Goal: Transaction & Acquisition: Book appointment/travel/reservation

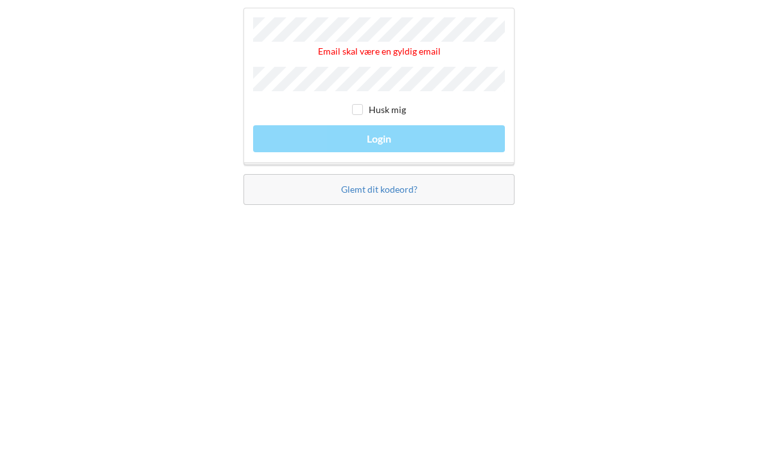
click at [437, 156] on div "Email skal være en gyldig email Husk mig Login" at bounding box center [378, 219] width 271 height 157
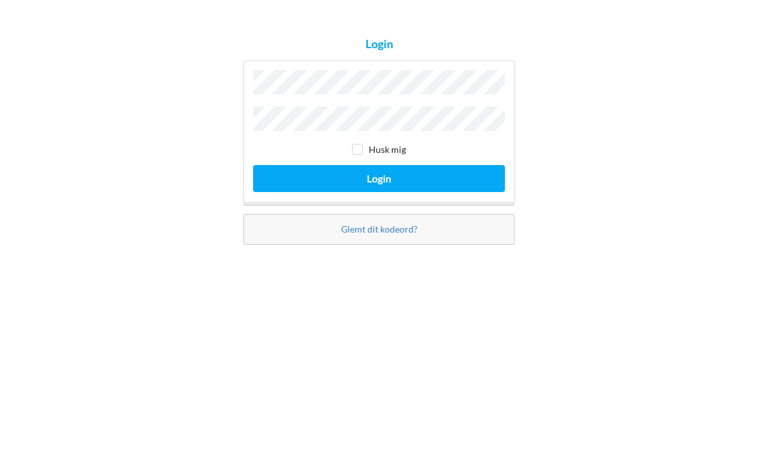
click at [444, 252] on button "Login" at bounding box center [379, 265] width 252 height 26
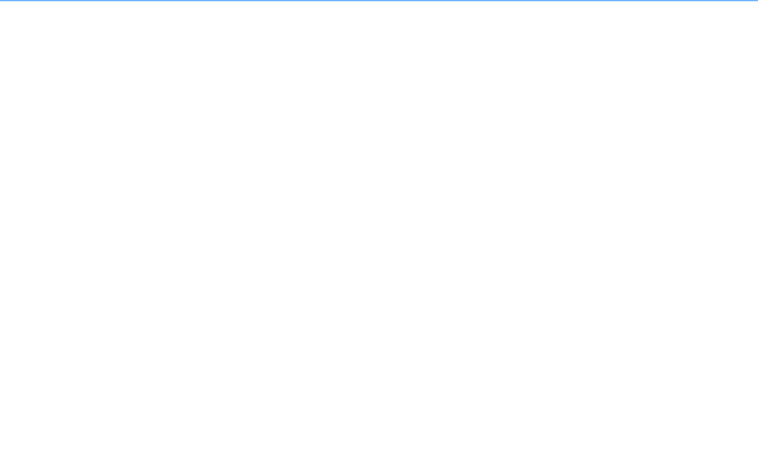
scroll to position [7, 0]
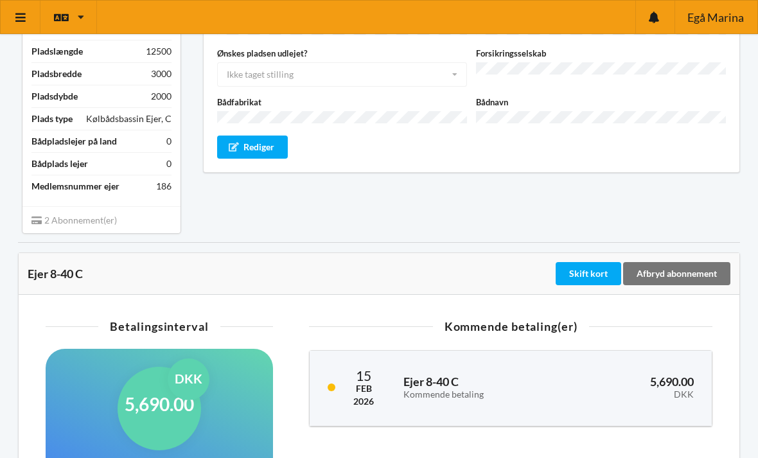
scroll to position [178, 0]
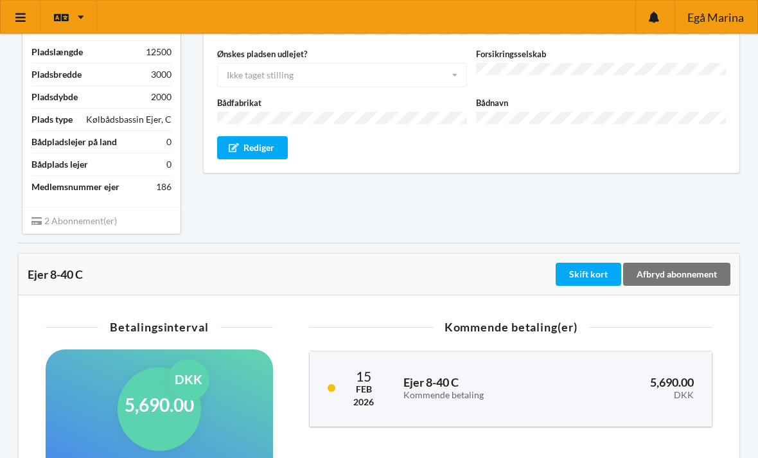
click at [733, 191] on div "Ejer 8-40 C Police nr. Bådlængde Bådbredde Vægt Ønskes pladsen udlejet? Ikke ta…" at bounding box center [471, 85] width 555 height 317
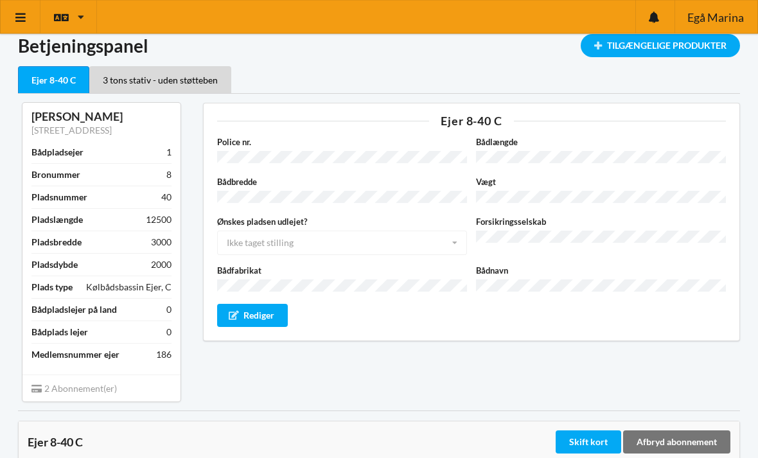
scroll to position [0, 0]
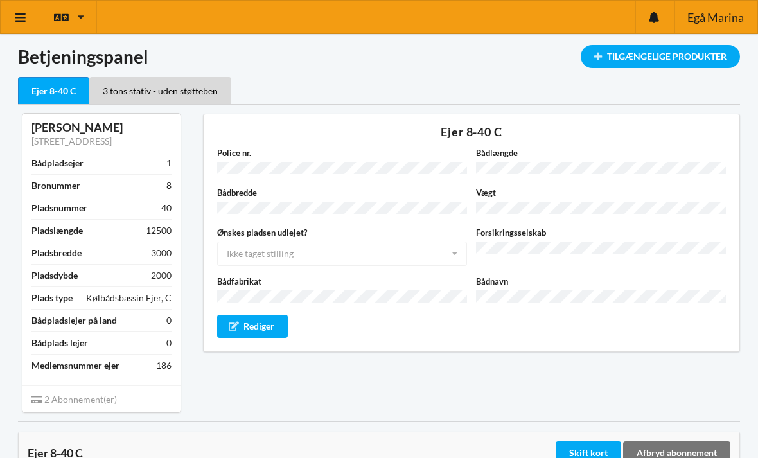
click at [674, 62] on div "Tilgængelige Produkter" at bounding box center [659, 56] width 159 height 23
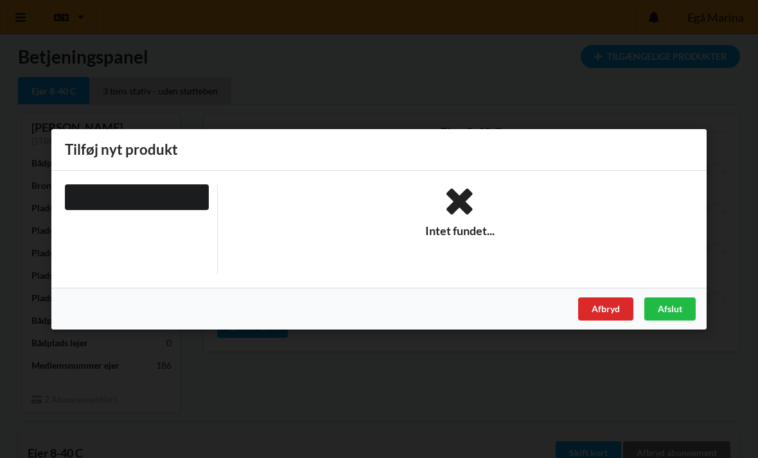
click at [602, 314] on div "Afbryd" at bounding box center [605, 308] width 55 height 23
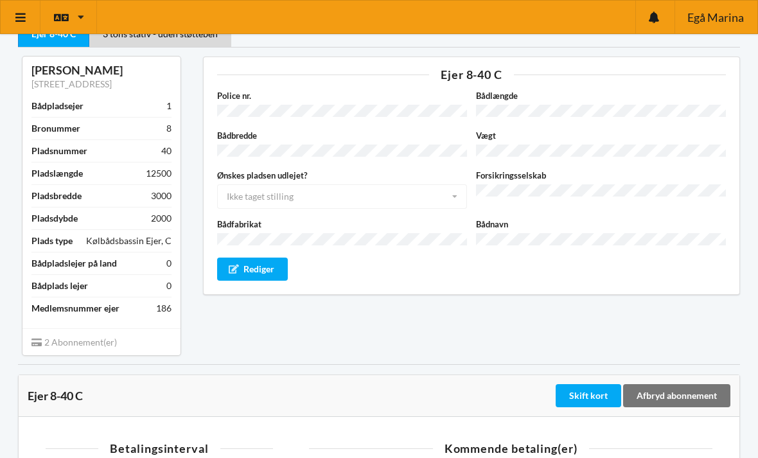
scroll to position [56, 0]
click at [21, 22] on icon at bounding box center [20, 18] width 13 height 12
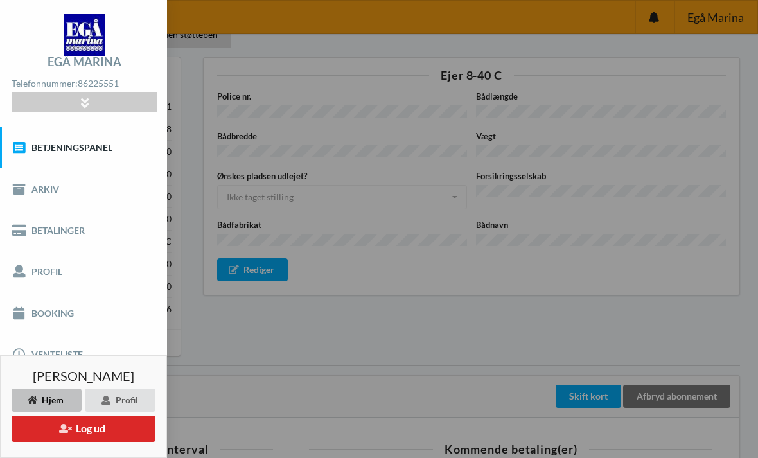
click at [24, 320] on link "Booking" at bounding box center [83, 312] width 167 height 41
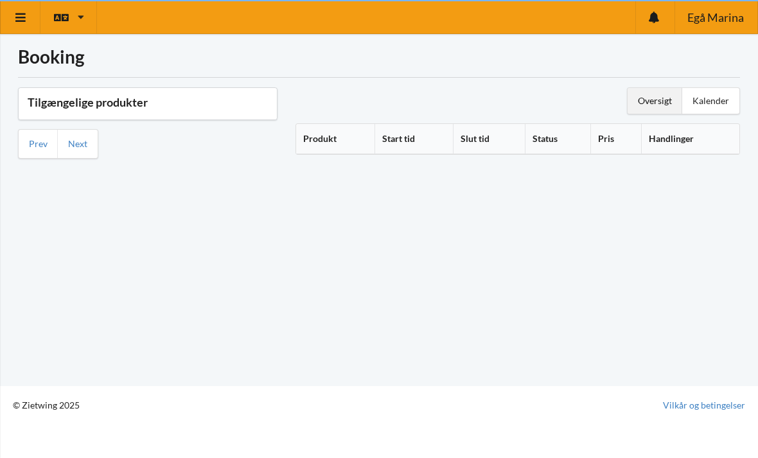
scroll to position [7, 0]
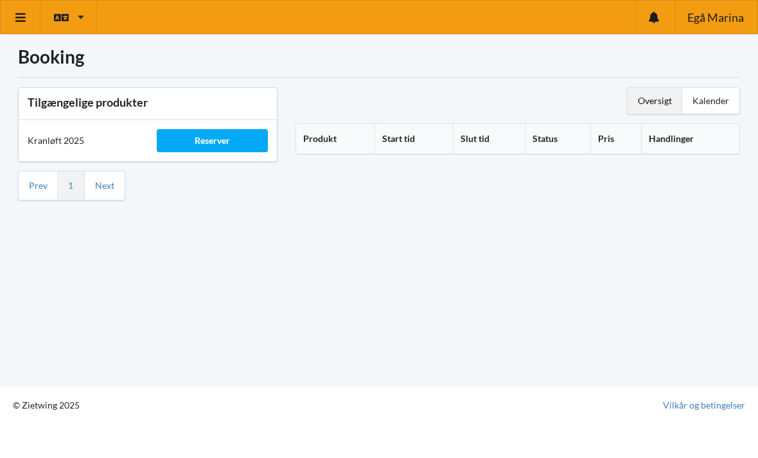
click at [219, 139] on div "Reserver" at bounding box center [212, 140] width 111 height 23
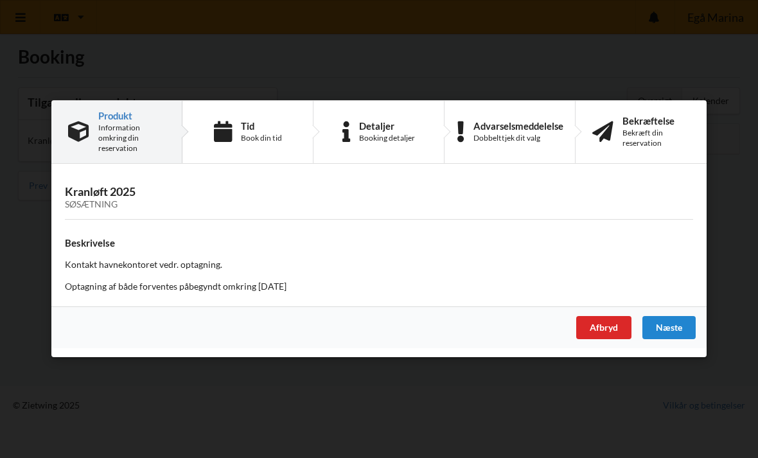
click at [256, 138] on div "Book din tid" at bounding box center [261, 138] width 41 height 10
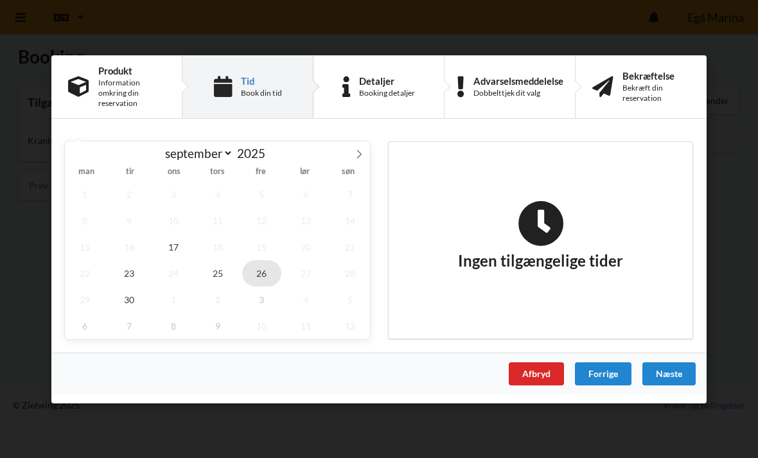
click at [264, 274] on span "26" at bounding box center [262, 272] width 40 height 26
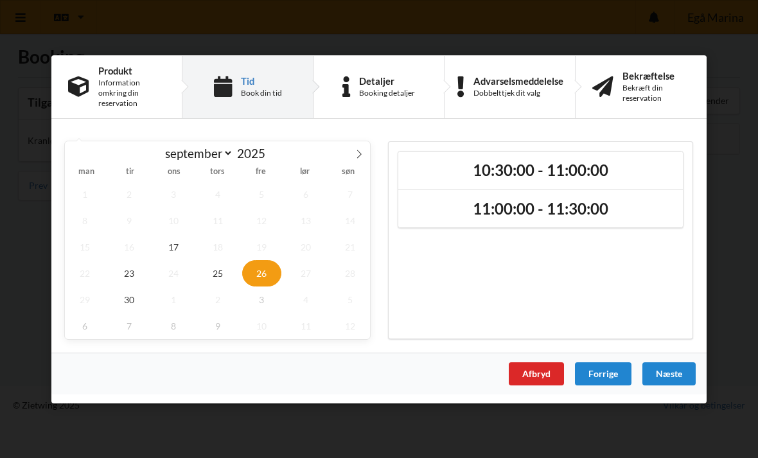
click at [595, 217] on h2 "11:00:00 - 11:30:00" at bounding box center [540, 208] width 266 height 20
click at [672, 373] on div "Næste" at bounding box center [668, 372] width 53 height 23
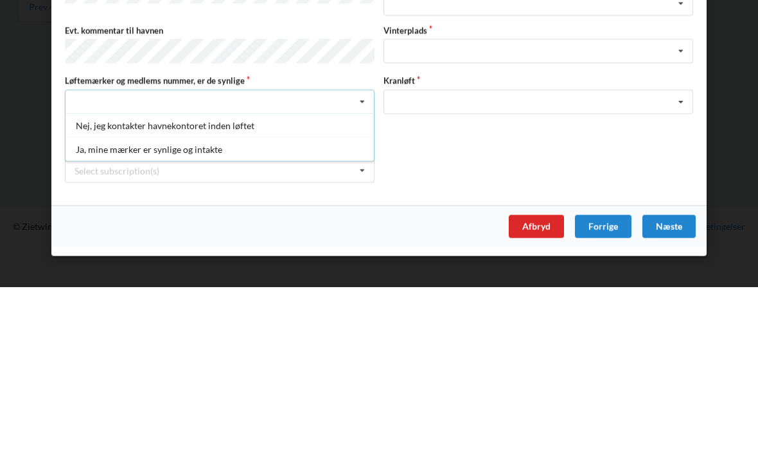
click at [189, 308] on div "Ja, mine mærker er synlige og intakte" at bounding box center [219, 320] width 308 height 24
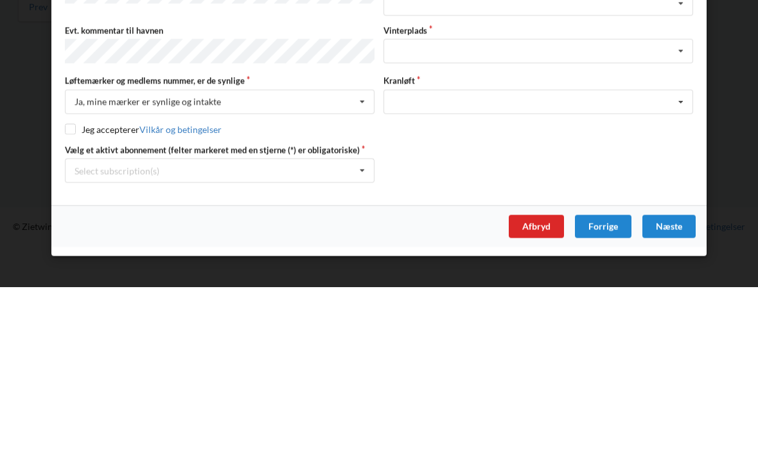
scroll to position [14, 0]
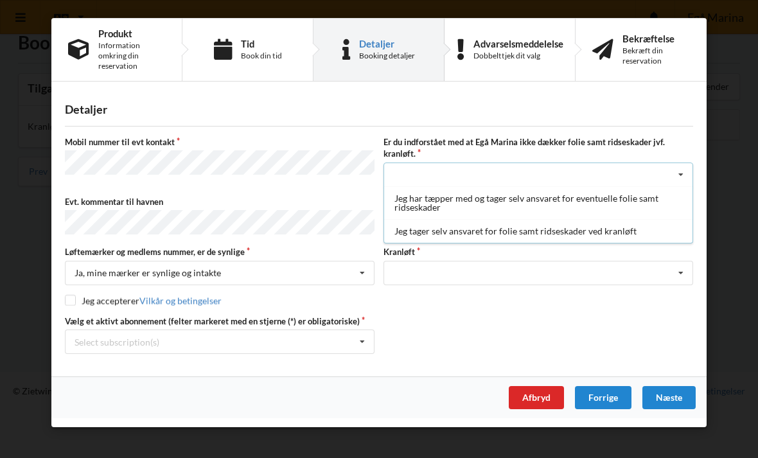
click at [460, 231] on div "Jeg tager selv ansvaret for folie samt ridseskader ved kranløft" at bounding box center [538, 231] width 308 height 24
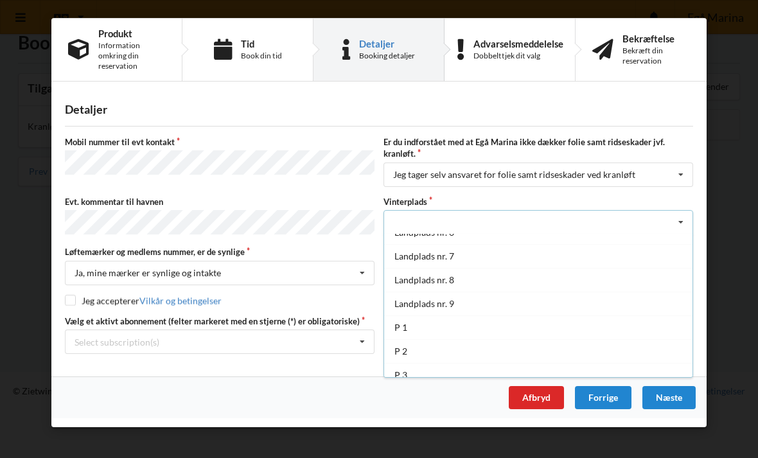
scroll to position [132, 0]
click at [451, 281] on div "Landplads nr. 8" at bounding box center [538, 280] width 308 height 24
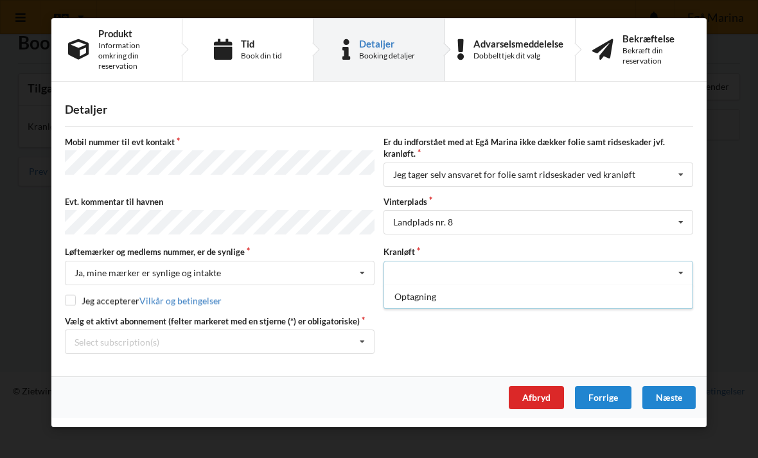
click at [422, 302] on div "Optagning" at bounding box center [538, 296] width 308 height 24
click at [73, 297] on input "checkbox" at bounding box center [70, 300] width 11 height 11
checkbox input "true"
click at [670, 394] on div "Næste" at bounding box center [668, 397] width 53 height 23
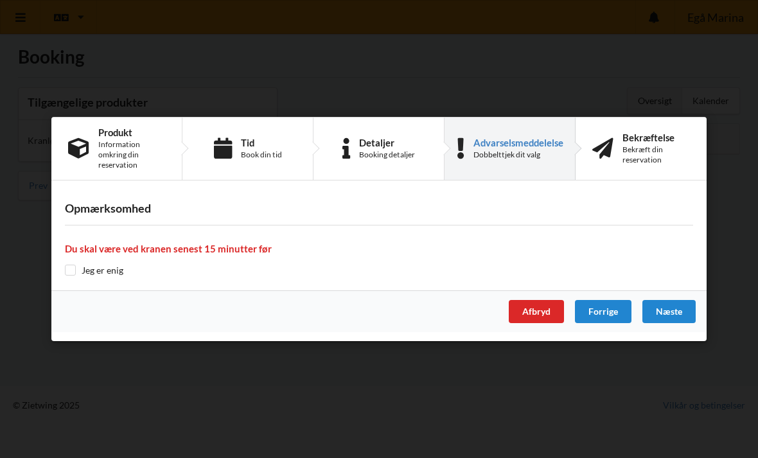
click at [71, 274] on input "checkbox" at bounding box center [70, 270] width 11 height 11
checkbox input "true"
click at [681, 313] on div "Næste" at bounding box center [668, 311] width 53 height 23
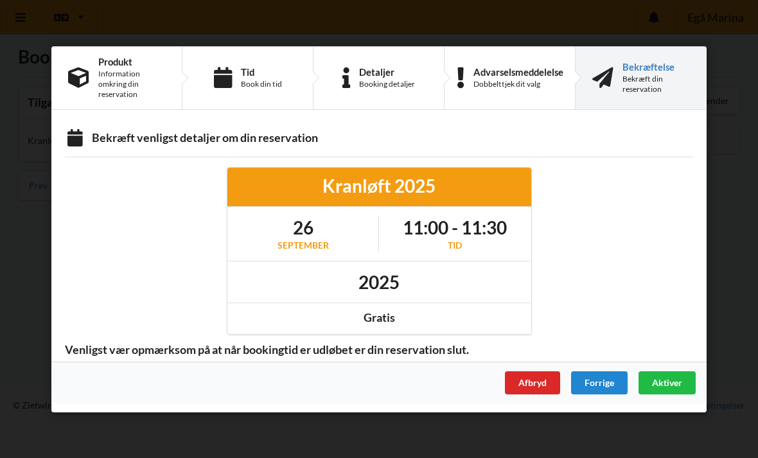
click at [674, 380] on span "Aktiver" at bounding box center [667, 381] width 30 height 11
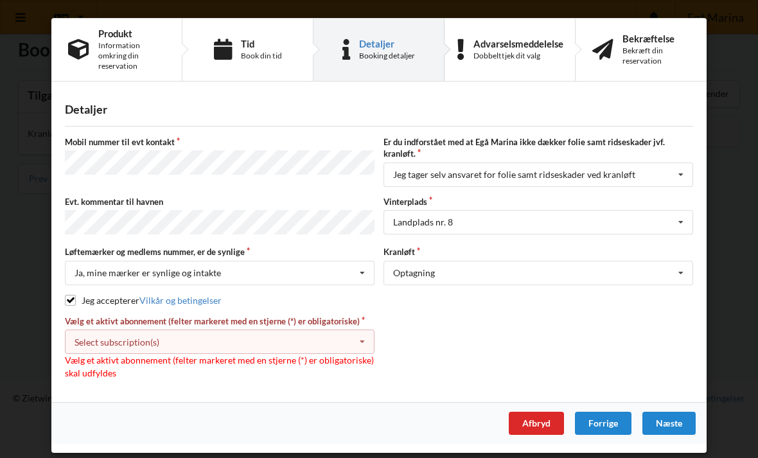
click at [201, 342] on div "Select subscription(s) * Ejer 8-40 C * 3 tons stativ - uden støtteben" at bounding box center [219, 341] width 309 height 24
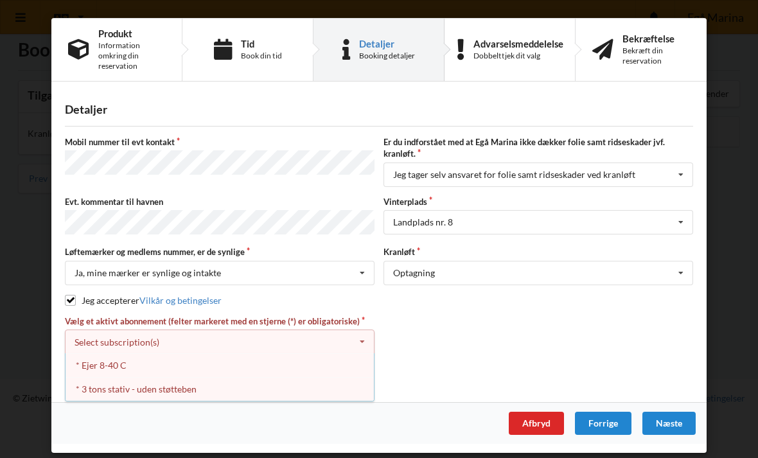
click at [94, 363] on div "* Ejer 8-40 C" at bounding box center [219, 365] width 308 height 24
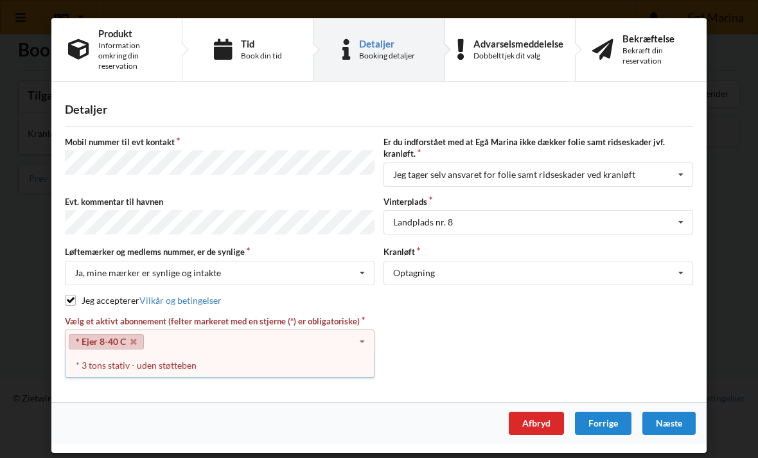
click at [109, 367] on div "* 3 tons stativ - uden støtteben" at bounding box center [219, 365] width 308 height 24
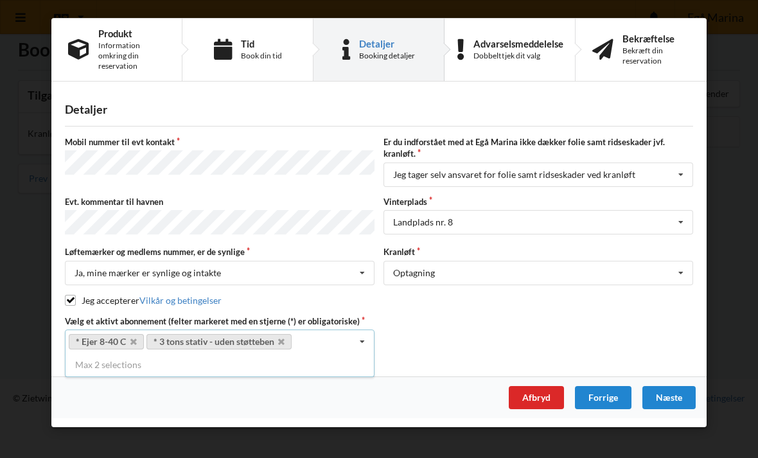
click at [676, 398] on div "Næste" at bounding box center [668, 397] width 53 height 23
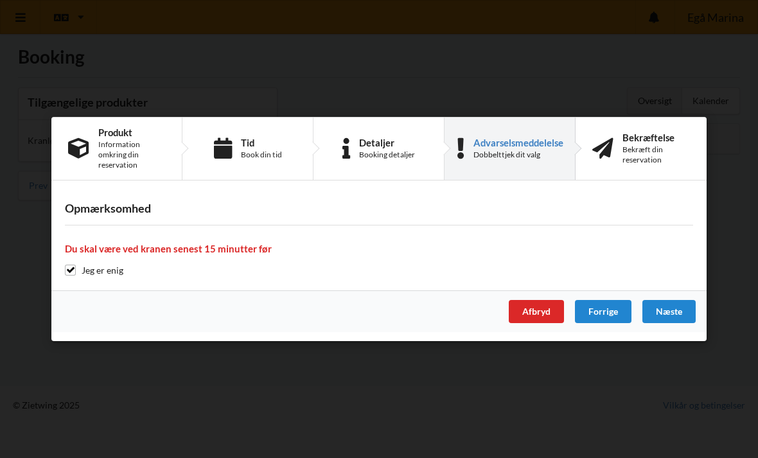
click at [677, 309] on div "Næste" at bounding box center [668, 311] width 53 height 23
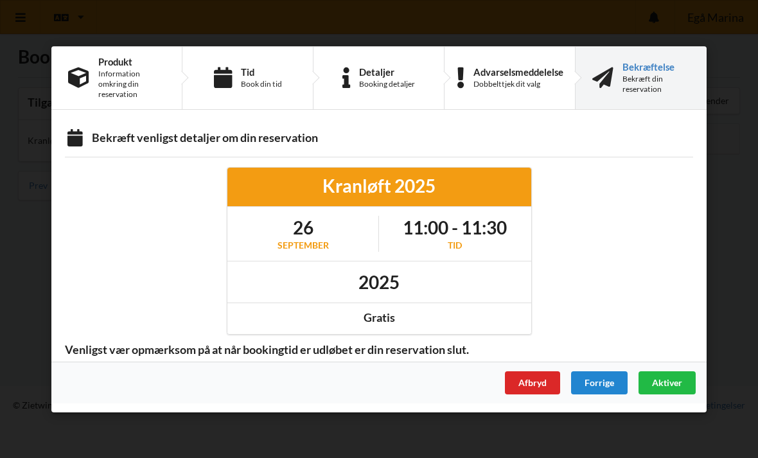
click at [669, 386] on span "Aktiver" at bounding box center [667, 381] width 30 height 11
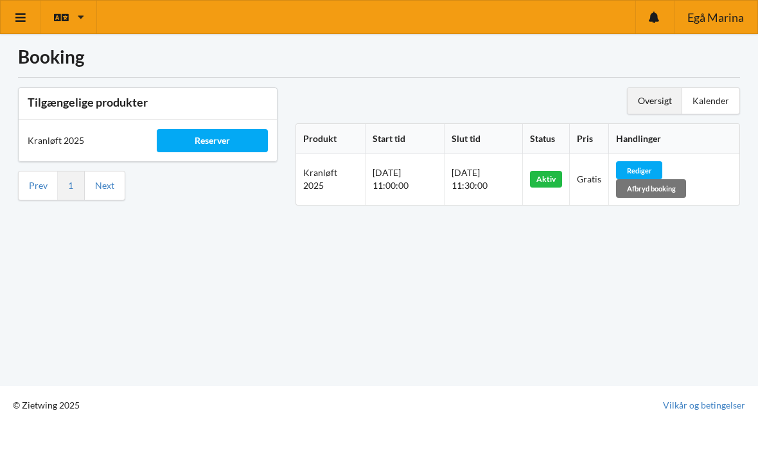
click at [19, 22] on icon at bounding box center [20, 18] width 13 height 12
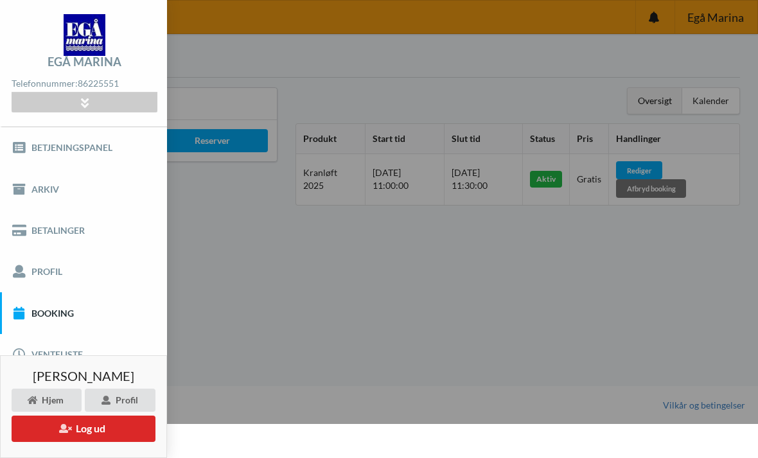
click at [110, 430] on button "Log ud" at bounding box center [84, 428] width 144 height 26
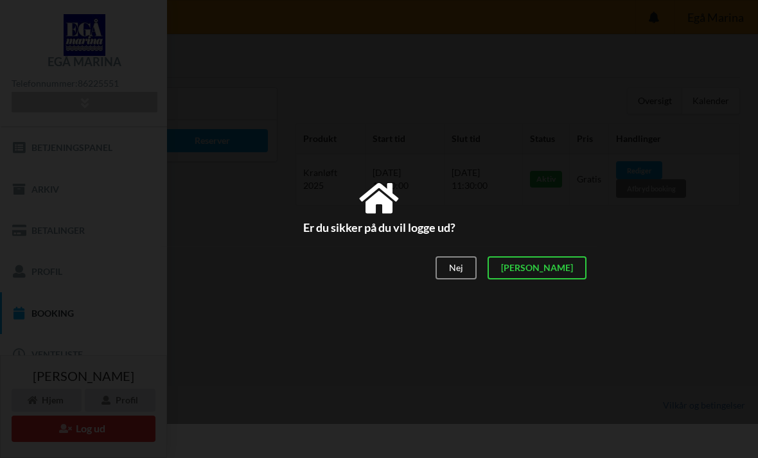
click at [573, 275] on div "[PERSON_NAME]" at bounding box center [536, 267] width 99 height 23
